Goal: Task Accomplishment & Management: Complete application form

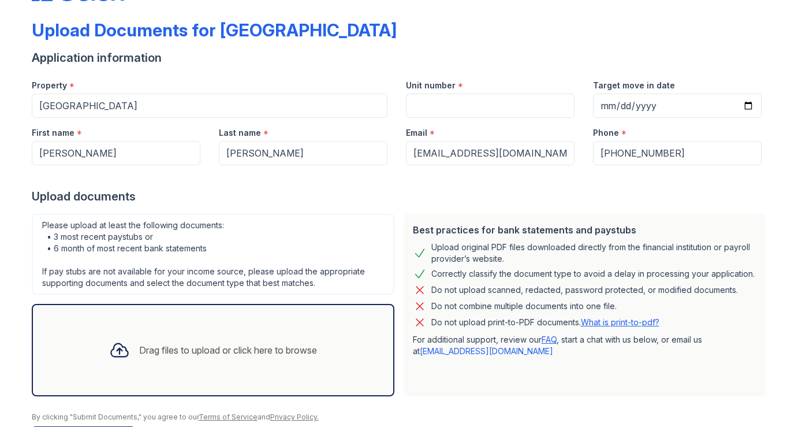
scroll to position [62, 0]
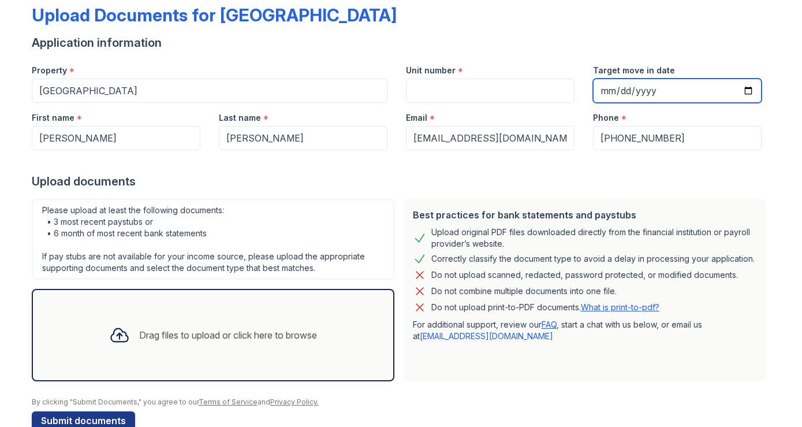
click at [740, 85] on input "Target move in date" at bounding box center [677, 91] width 169 height 24
type input "[DATE]"
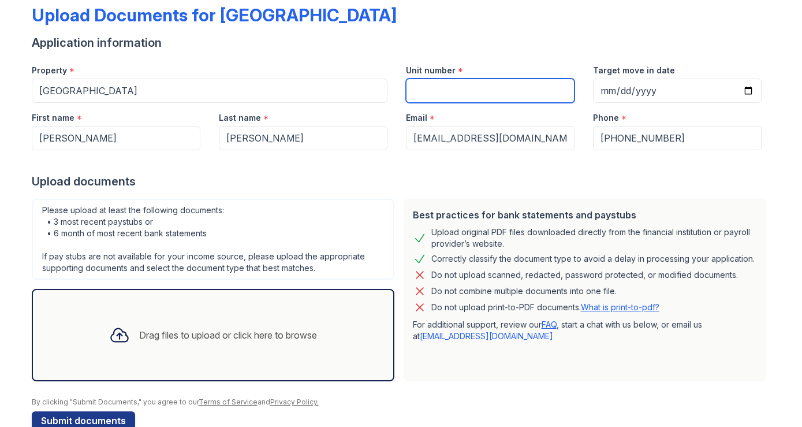
click at [484, 95] on input "Unit number" at bounding box center [490, 91] width 169 height 24
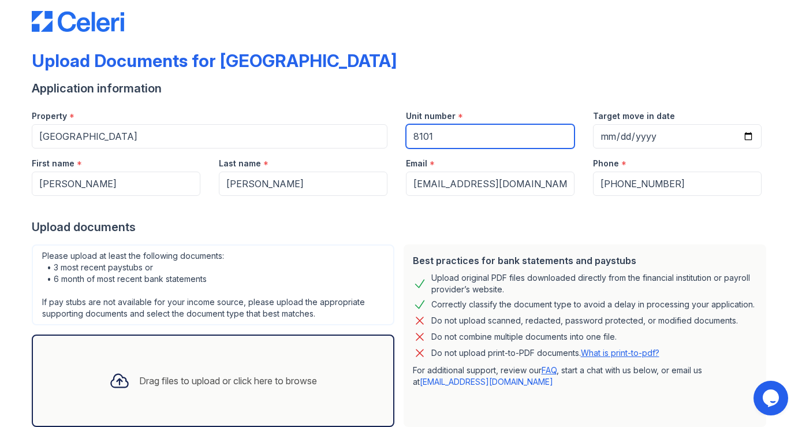
scroll to position [88, 0]
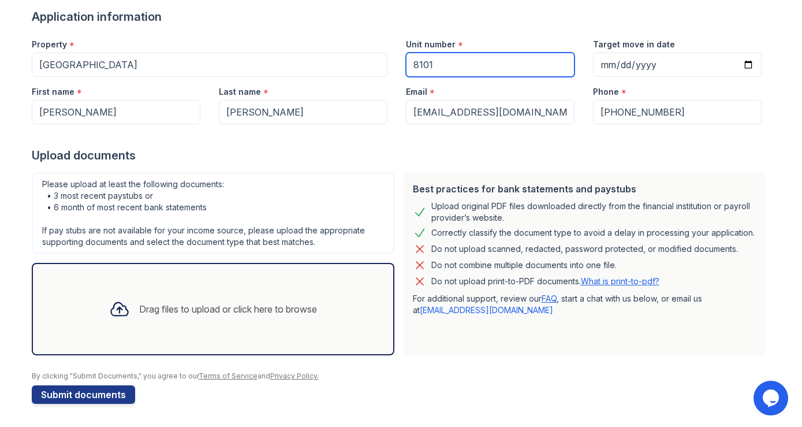
type input "8101"
click at [287, 311] on div "Drag files to upload or click here to browse" at bounding box center [228, 309] width 178 height 14
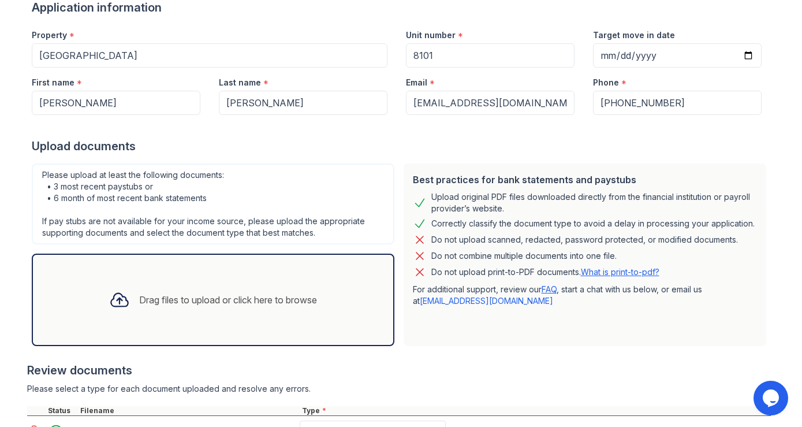
scroll to position [197, 0]
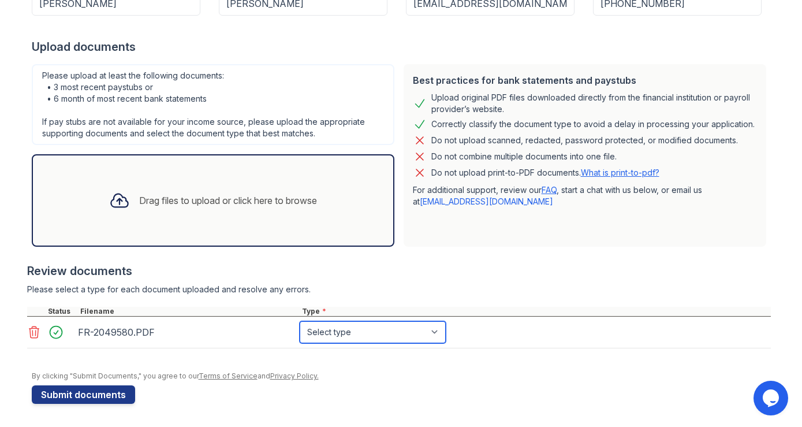
click at [402, 330] on select "Select type Paystub Bank Statement Offer Letter Tax Documents Benefit Award Let…" at bounding box center [373, 332] width 146 height 22
select select "other"
click at [300, 321] on select "Select type Paystub Bank Statement Offer Letter Tax Documents Benefit Award Let…" at bounding box center [373, 332] width 146 height 22
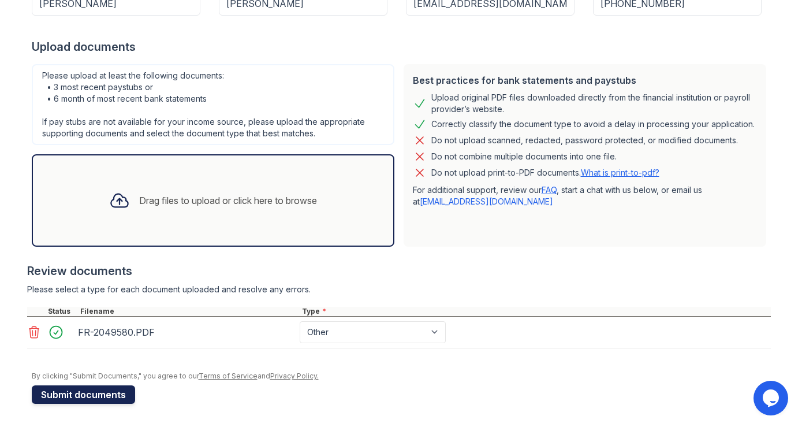
click at [110, 391] on button "Submit documents" at bounding box center [83, 394] width 103 height 18
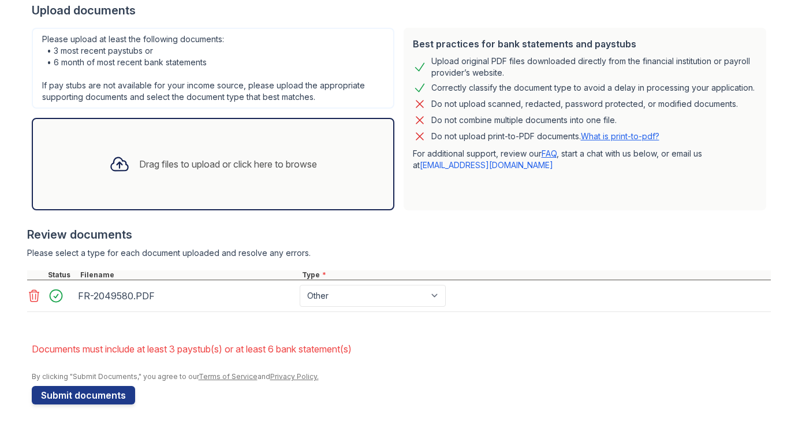
scroll to position [266, 0]
click at [418, 302] on select "Paystub Bank Statement Offer Letter Tax Documents Benefit Award Letter Investme…" at bounding box center [373, 295] width 146 height 22
select select "paystub"
click at [300, 284] on select "Paystub Bank Statement Offer Letter Tax Documents Benefit Award Letter Investme…" at bounding box center [373, 295] width 146 height 22
click at [95, 388] on button "Submit documents" at bounding box center [83, 394] width 103 height 18
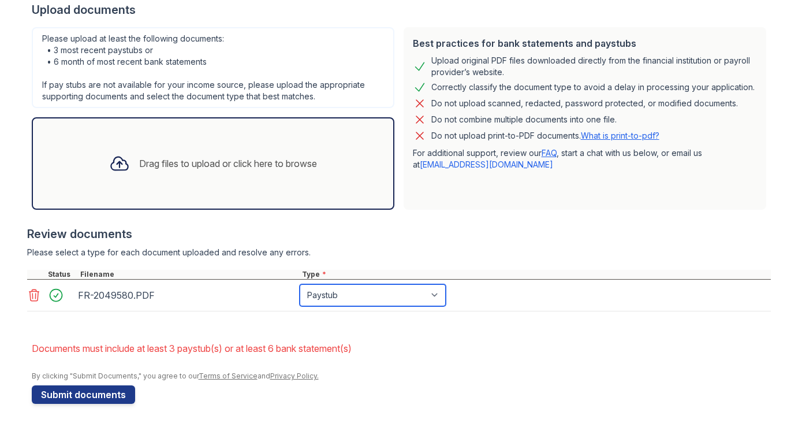
click at [358, 293] on select "Paystub Bank Statement Offer Letter Tax Documents Benefit Award Letter Investme…" at bounding box center [373, 295] width 146 height 22
click at [300, 284] on select "Paystub Bank Statement Offer Letter Tax Documents Benefit Award Letter Investme…" at bounding box center [373, 295] width 146 height 22
click at [371, 292] on select "Paystub Bank Statement Offer Letter Tax Documents Benefit Award Letter Investme…" at bounding box center [373, 295] width 146 height 22
select select "benefit_award_letter"
click at [300, 284] on select "Paystub Bank Statement Offer Letter Tax Documents Benefit Award Letter Investme…" at bounding box center [373, 295] width 146 height 22
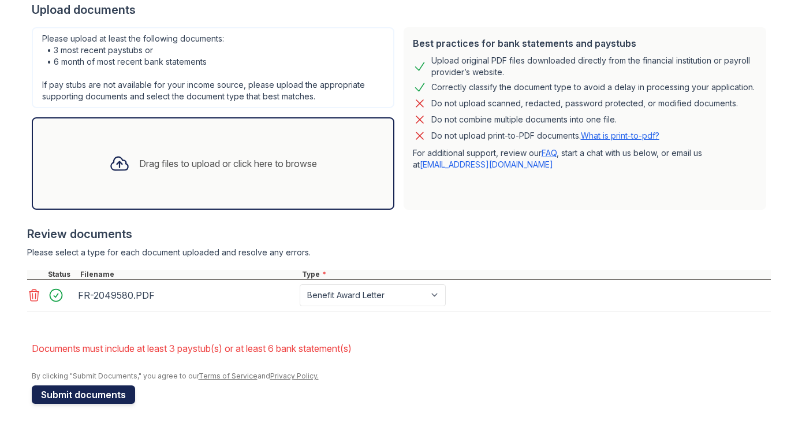
click at [96, 397] on button "Submit documents" at bounding box center [83, 394] width 103 height 18
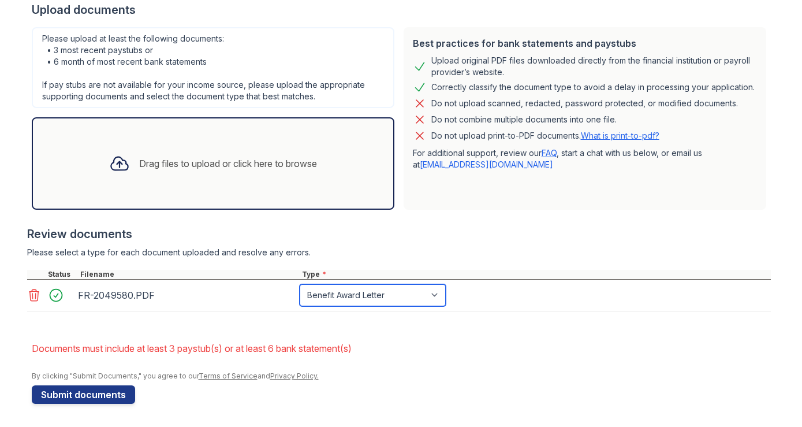
click at [389, 299] on select "Paystub Bank Statement Offer Letter Tax Documents Benefit Award Letter Investme…" at bounding box center [373, 295] width 146 height 22
click at [300, 284] on select "Paystub Bank Statement Offer Letter Tax Documents Benefit Award Letter Investme…" at bounding box center [373, 295] width 146 height 22
click at [392, 288] on select "Paystub Bank Statement Offer Letter Tax Documents Benefit Award Letter Investme…" at bounding box center [373, 295] width 146 height 22
select select "offer_letter"
click at [300, 284] on select "Paystub Bank Statement Offer Letter Tax Documents Benefit Award Letter Investme…" at bounding box center [373, 295] width 146 height 22
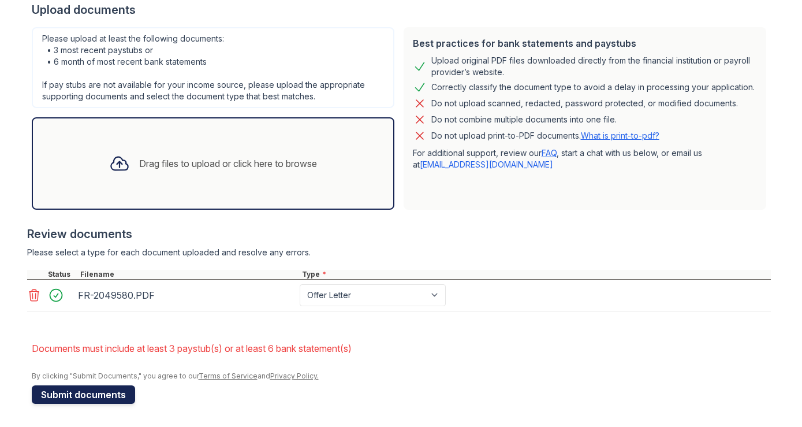
click at [90, 402] on button "Submit documents" at bounding box center [83, 394] width 103 height 18
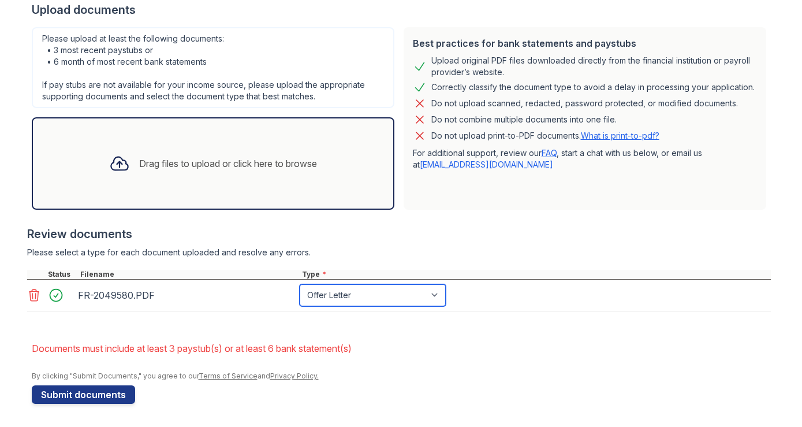
click at [347, 297] on select "Paystub Bank Statement Offer Letter Tax Documents Benefit Award Letter Investme…" at bounding box center [373, 295] width 146 height 22
select select "other"
click at [300, 284] on select "Paystub Bank Statement Offer Letter Tax Documents Benefit Award Letter Investme…" at bounding box center [373, 295] width 146 height 22
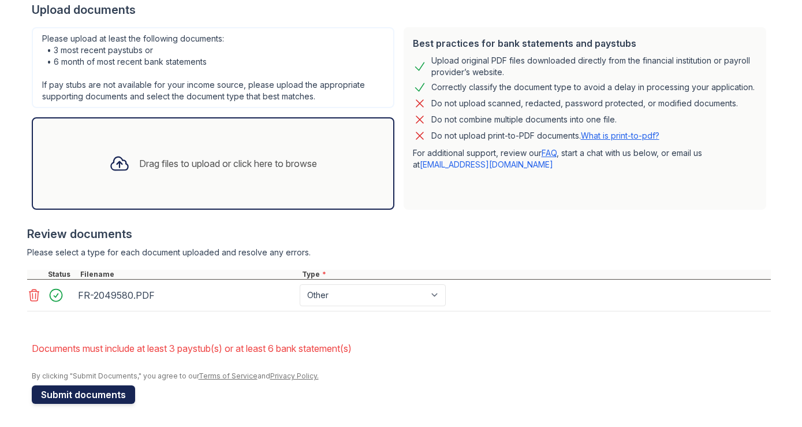
click at [83, 389] on button "Submit documents" at bounding box center [83, 394] width 103 height 18
